Goal: Navigation & Orientation: Find specific page/section

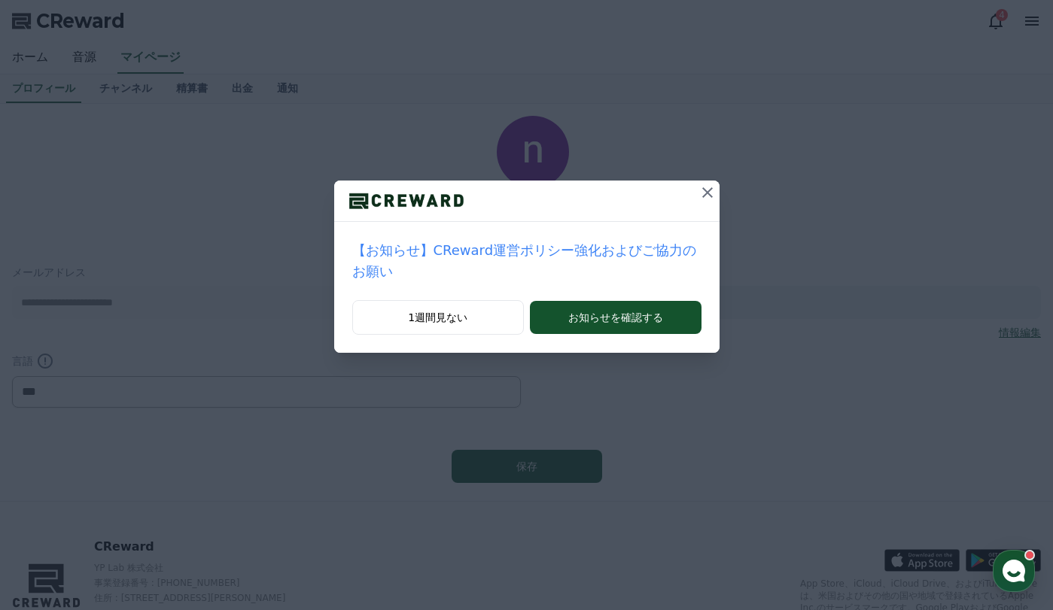
click at [698, 193] on icon at bounding box center [707, 193] width 18 height 18
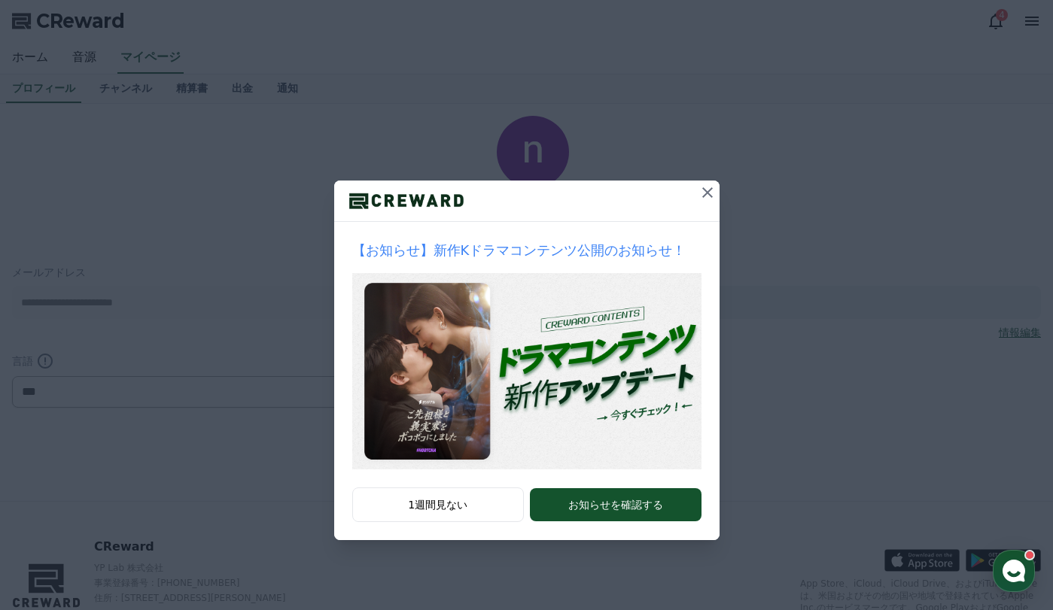
click at [706, 191] on icon at bounding box center [707, 192] width 11 height 11
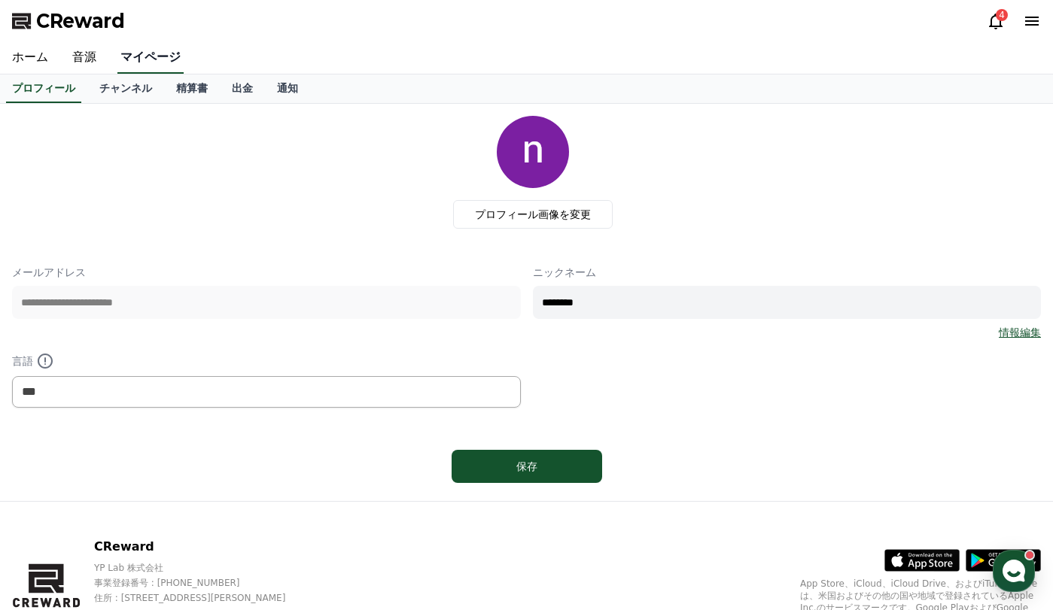
click at [135, 58] on link "マイページ" at bounding box center [150, 58] width 66 height 32
click at [103, 87] on link "チャンネル" at bounding box center [125, 89] width 77 height 29
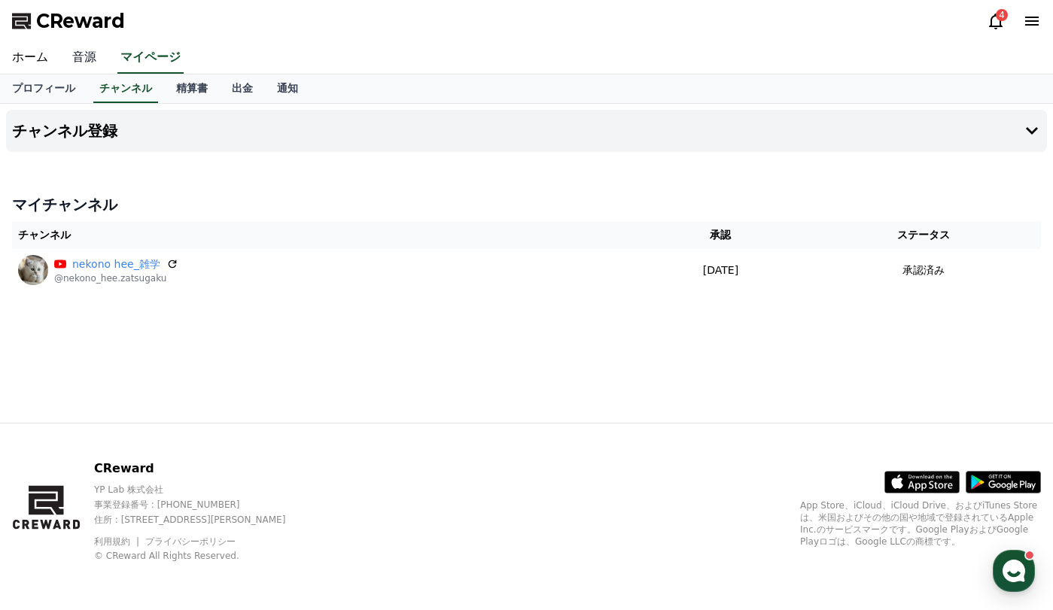
click at [78, 57] on link "音源" at bounding box center [84, 58] width 48 height 32
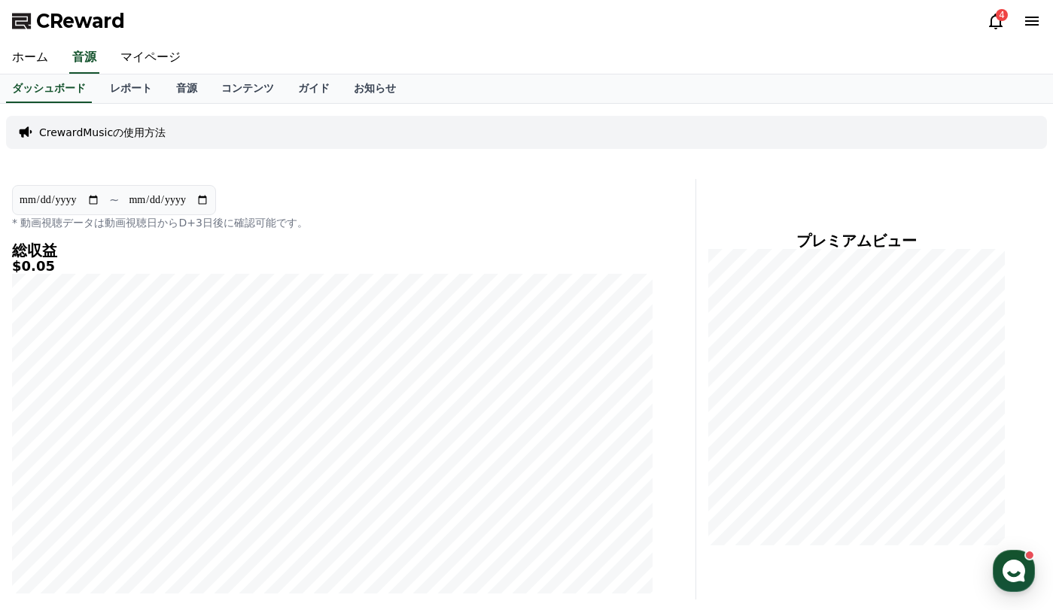
click at [998, 22] on icon at bounding box center [996, 21] width 18 height 18
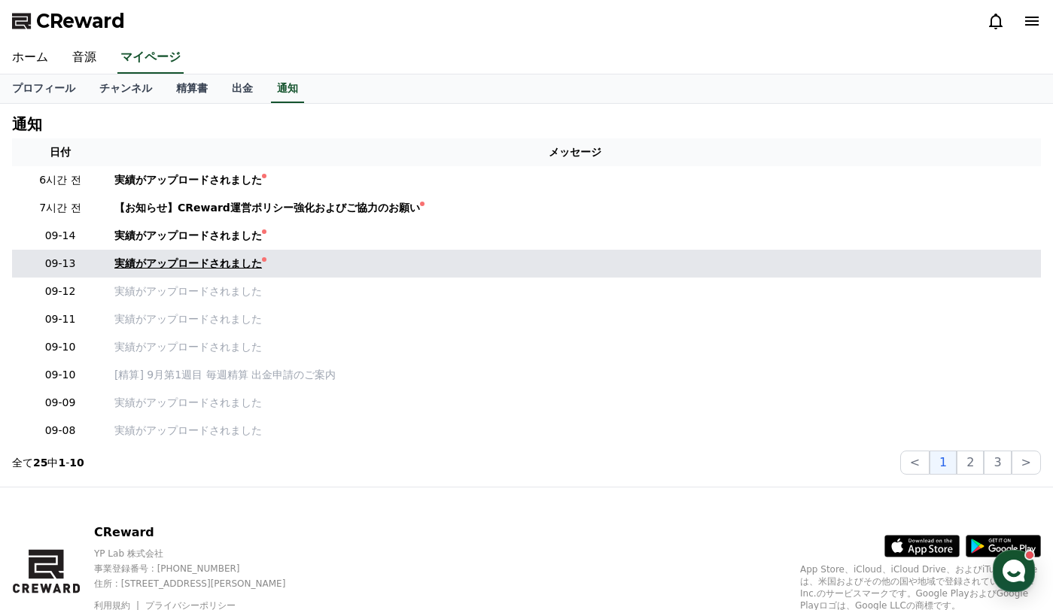
click at [212, 263] on div "実績がアップロードされました" at bounding box center [188, 264] width 148 height 16
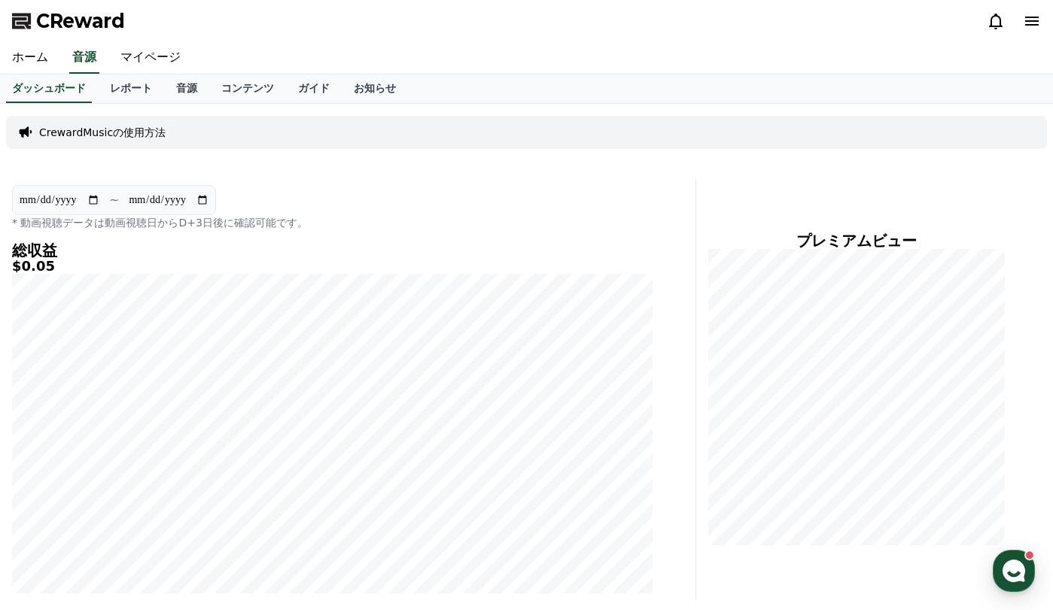
click at [994, 20] on icon at bounding box center [996, 21] width 18 height 18
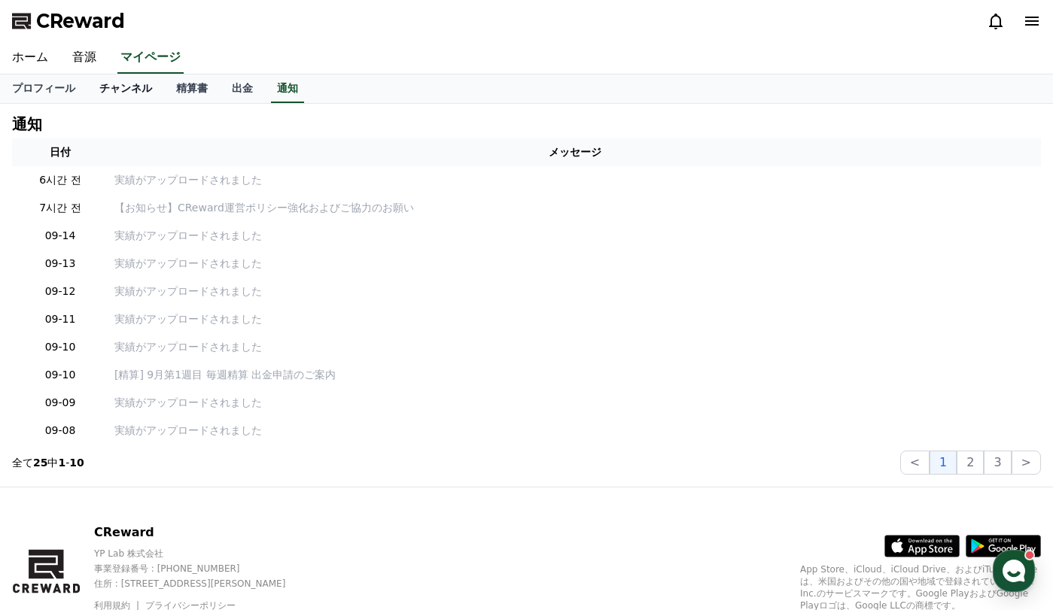
click at [113, 87] on link "チャンネル" at bounding box center [125, 89] width 77 height 29
